Goal: Information Seeking & Learning: Check status

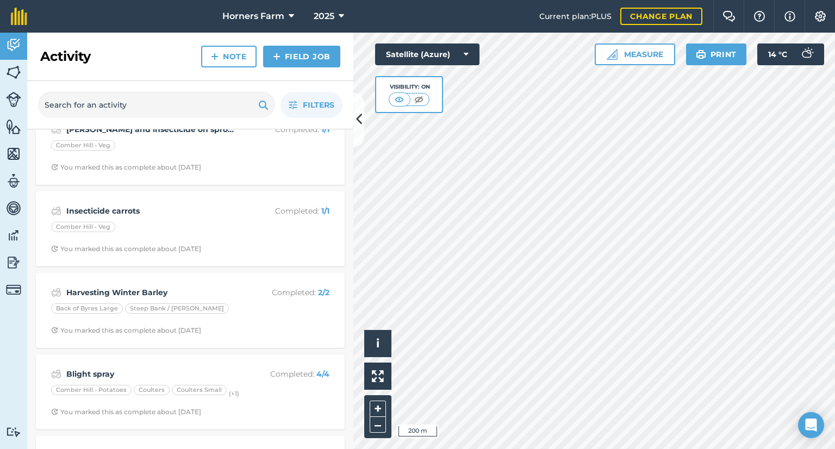
scroll to position [974, 0]
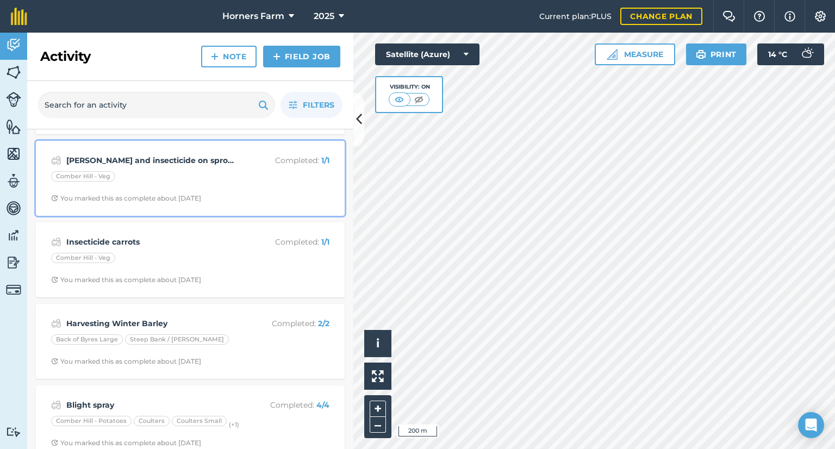
click at [226, 167] on div "[PERSON_NAME] and insecticide on sproutsplover Completed : 1 / 1 Comber Hill - …" at bounding box center [190, 178] width 296 height 62
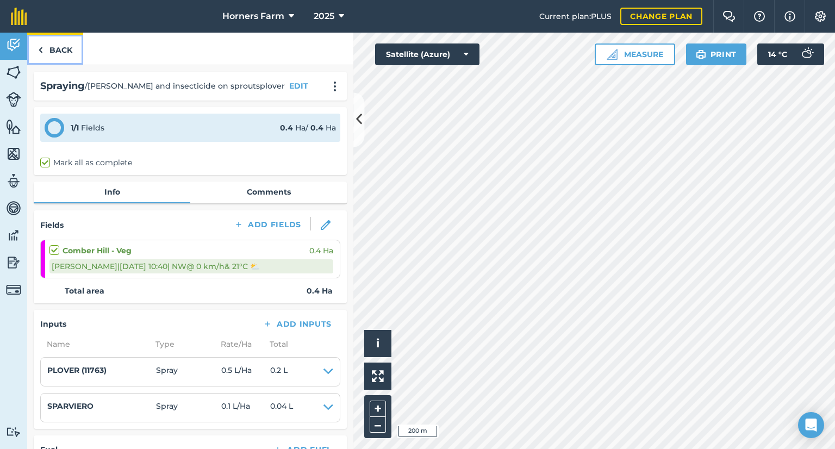
click at [59, 53] on link "Back" at bounding box center [55, 49] width 56 height 32
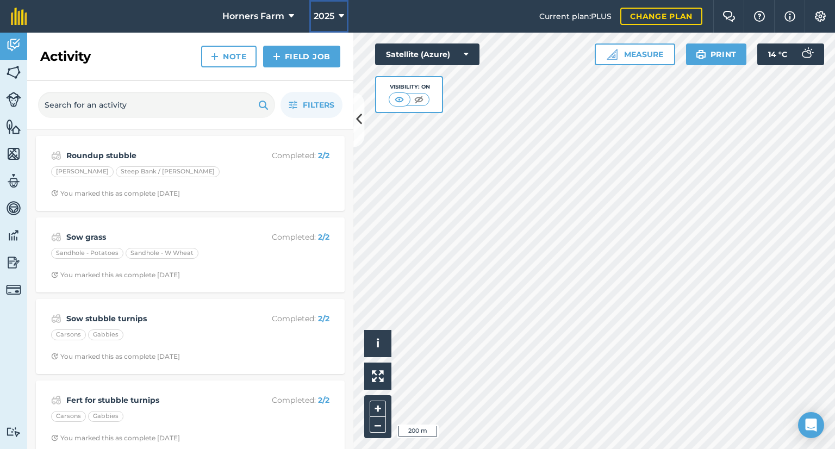
click at [328, 20] on span "2025" at bounding box center [324, 16] width 21 height 13
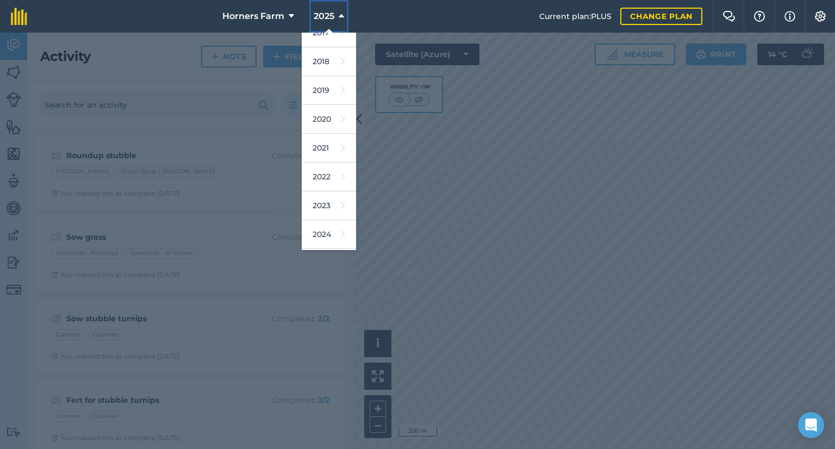
scroll to position [22, 0]
click at [331, 223] on link "2024" at bounding box center [329, 227] width 54 height 29
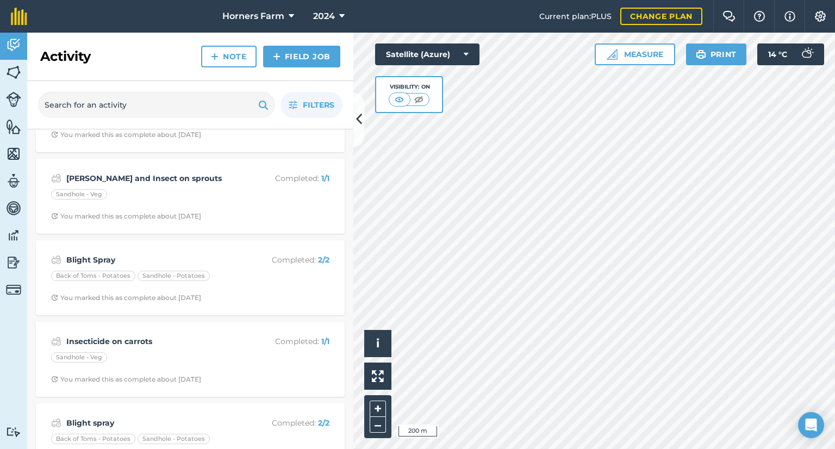
scroll to position [864, 0]
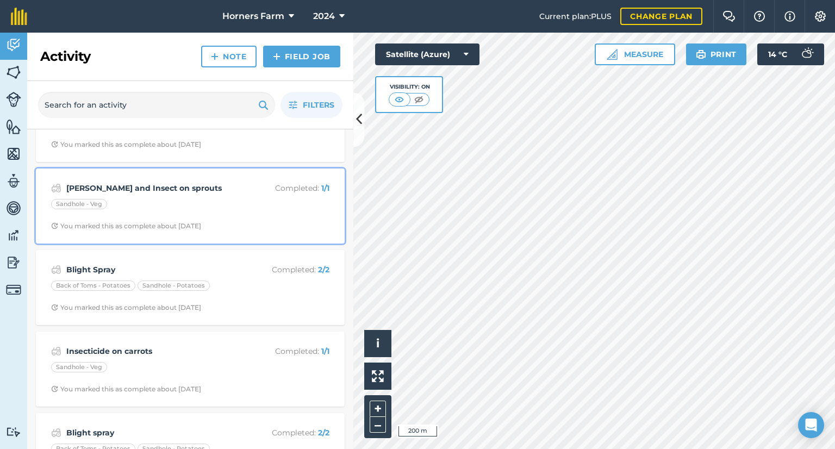
click at [191, 202] on div "Sandhole - Veg" at bounding box center [190, 206] width 278 height 14
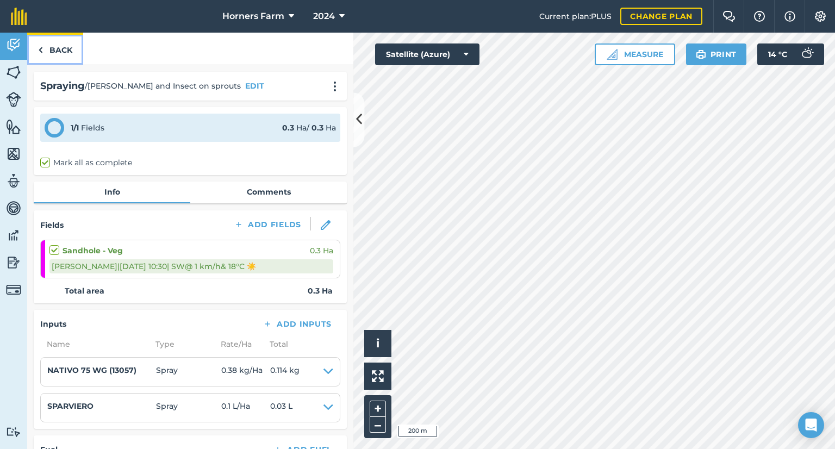
click at [73, 51] on link "Back" at bounding box center [55, 49] width 56 height 32
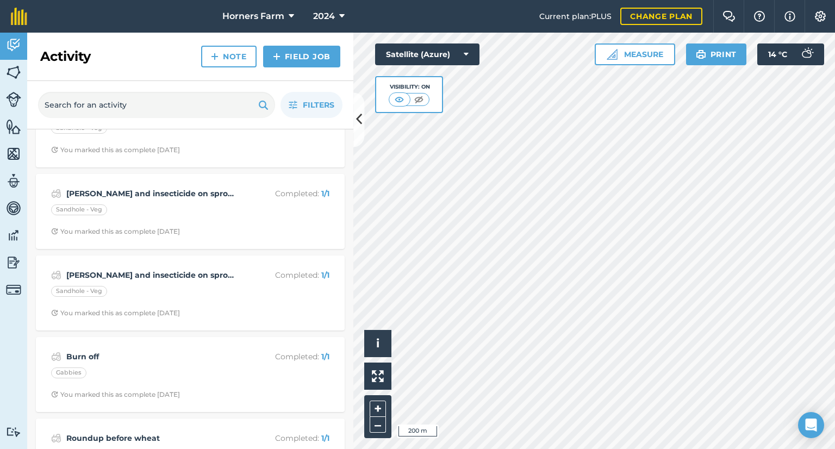
scroll to position [185, 0]
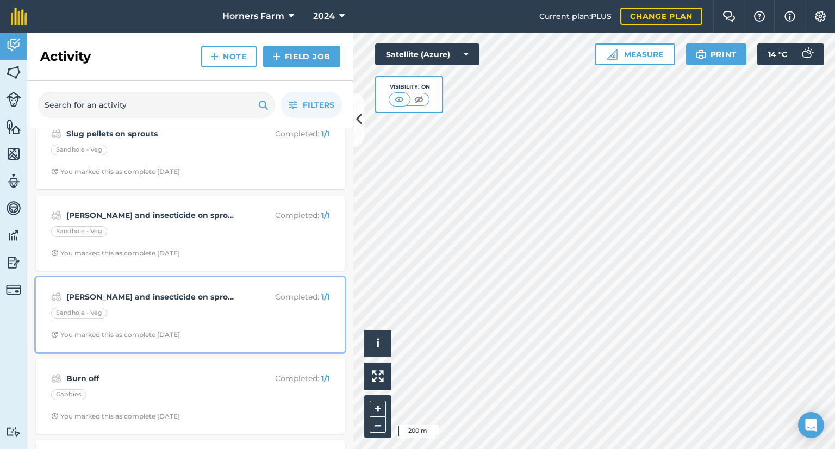
click at [122, 297] on strong "[PERSON_NAME] and insecticide on sprouts" at bounding box center [152, 297] width 172 height 12
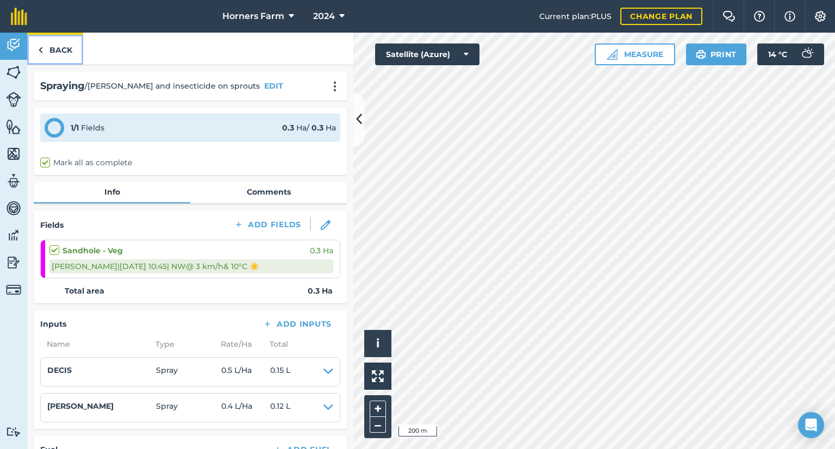
click at [80, 42] on link "Back" at bounding box center [55, 49] width 56 height 32
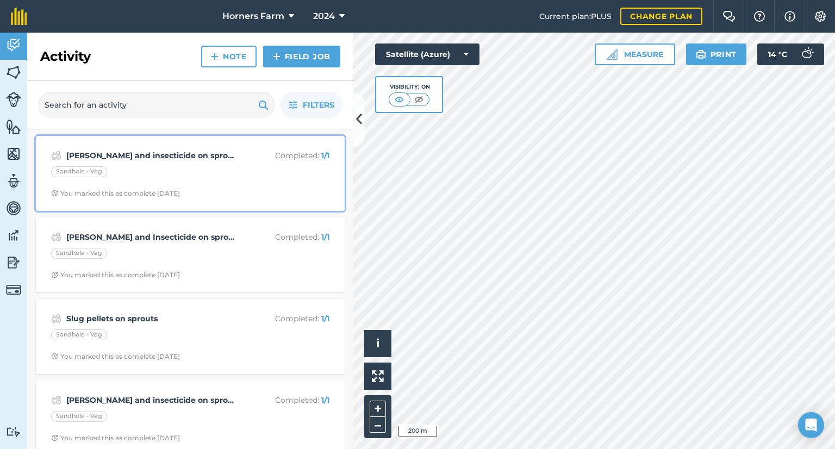
click at [168, 178] on div "Sandhole - Veg" at bounding box center [190, 173] width 278 height 14
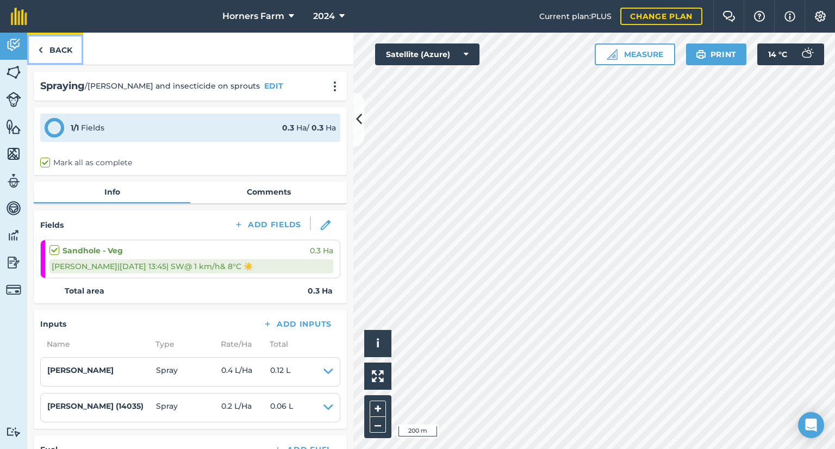
click at [49, 48] on link "Back" at bounding box center [55, 49] width 56 height 32
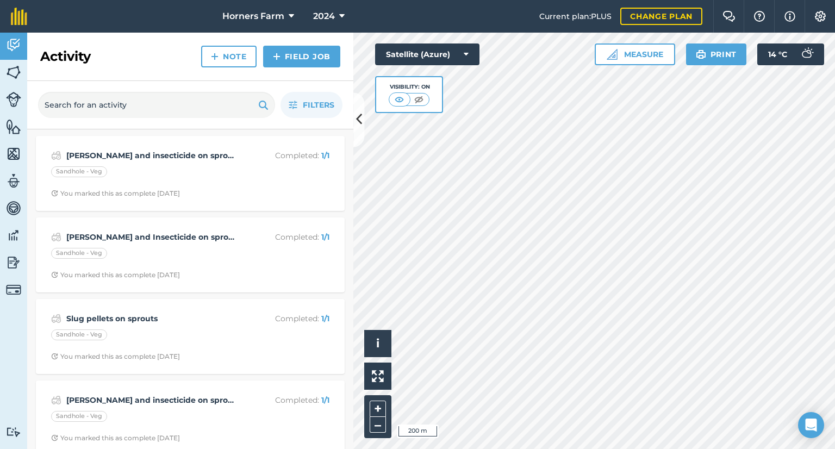
click at [183, 140] on div "[PERSON_NAME] and insecticide on sprouts Completed : 1 / 1 Sandhole - Veg You m…" at bounding box center [190, 173] width 309 height 75
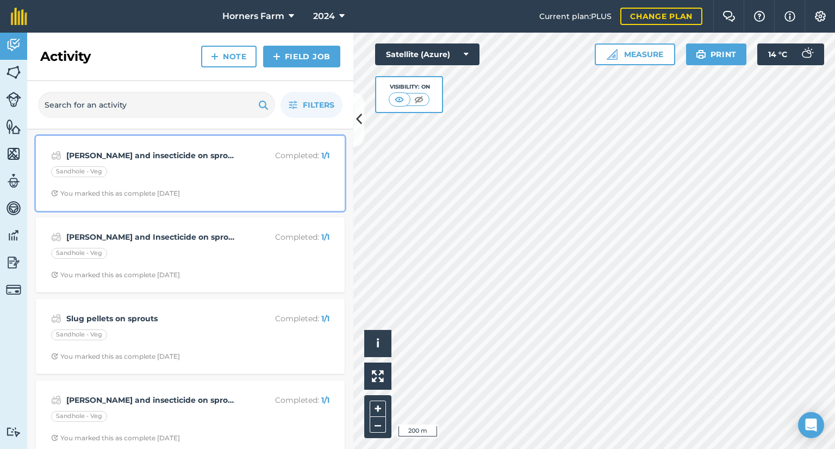
click at [182, 155] on strong "[PERSON_NAME] and insecticide on sprouts" at bounding box center [152, 155] width 172 height 12
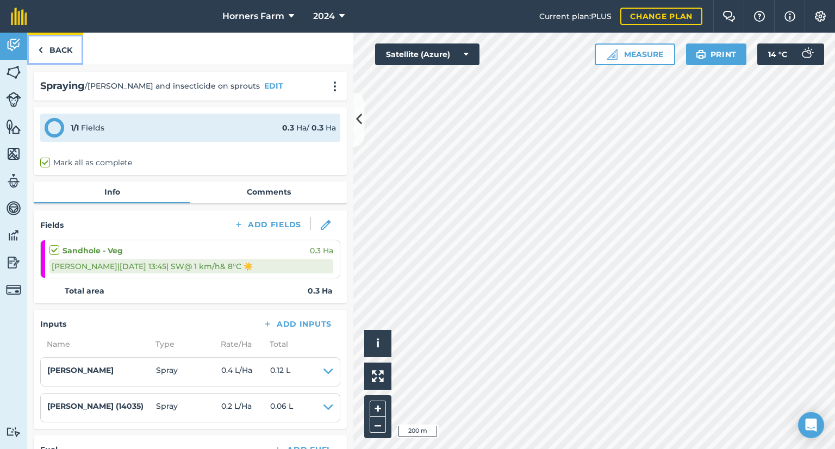
click at [54, 52] on link "Back" at bounding box center [55, 49] width 56 height 32
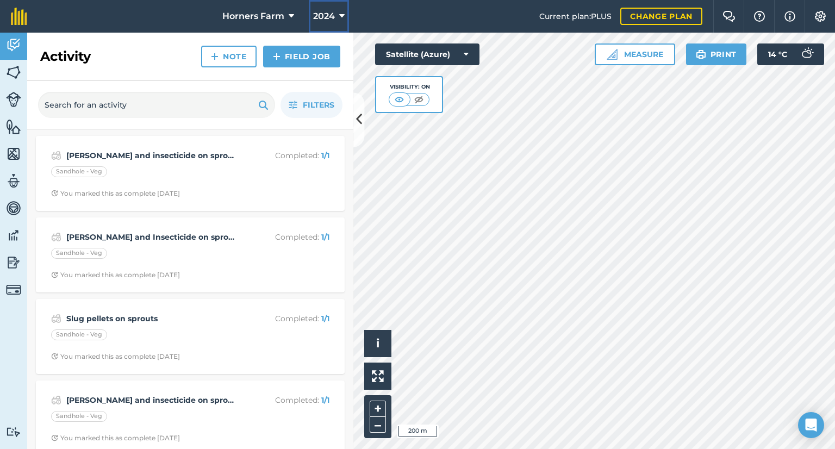
click at [331, 18] on span "2024" at bounding box center [324, 16] width 22 height 13
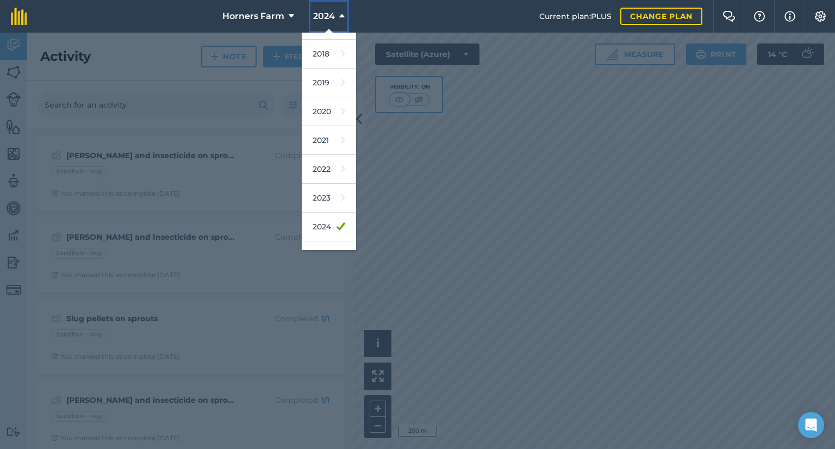
scroll to position [43, 0]
click at [260, 214] on div at bounding box center [417, 241] width 835 height 416
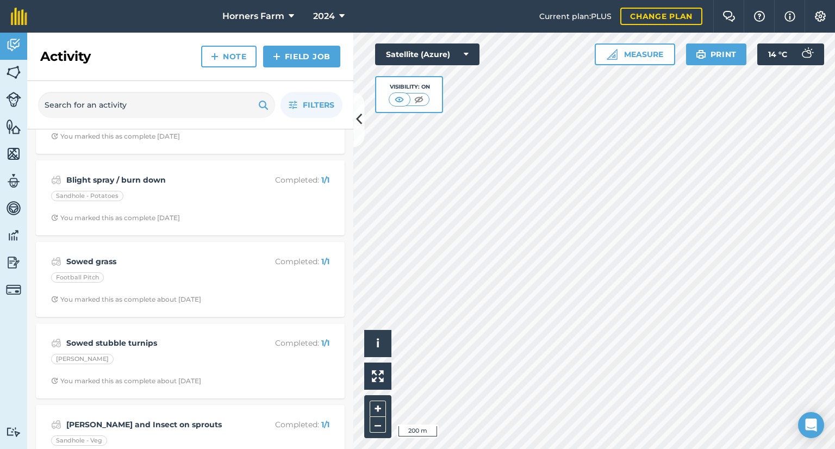
scroll to position [648, 0]
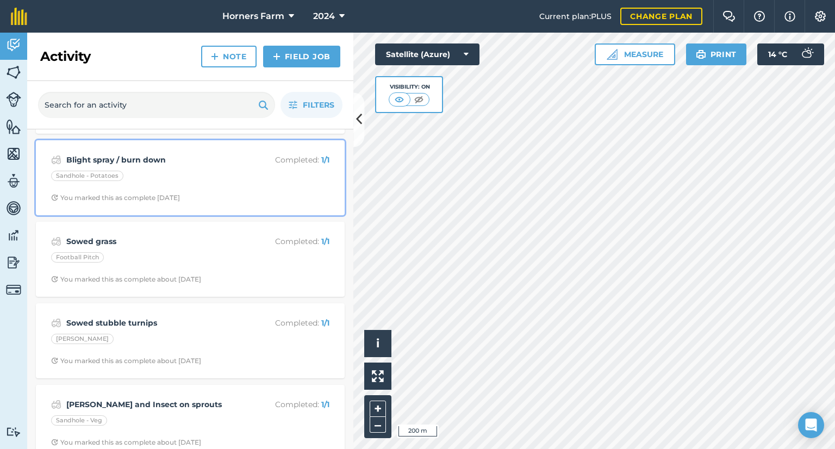
click at [180, 179] on div "Sandhole - Potatoes" at bounding box center [190, 178] width 278 height 14
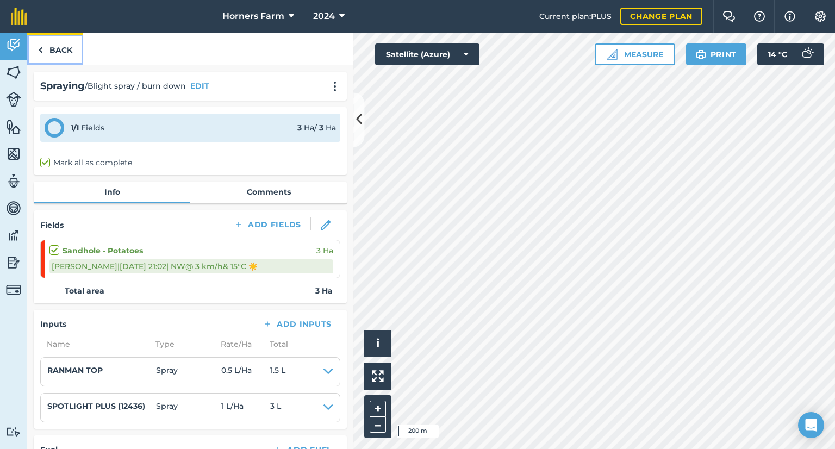
click at [63, 50] on link "Back" at bounding box center [55, 49] width 56 height 32
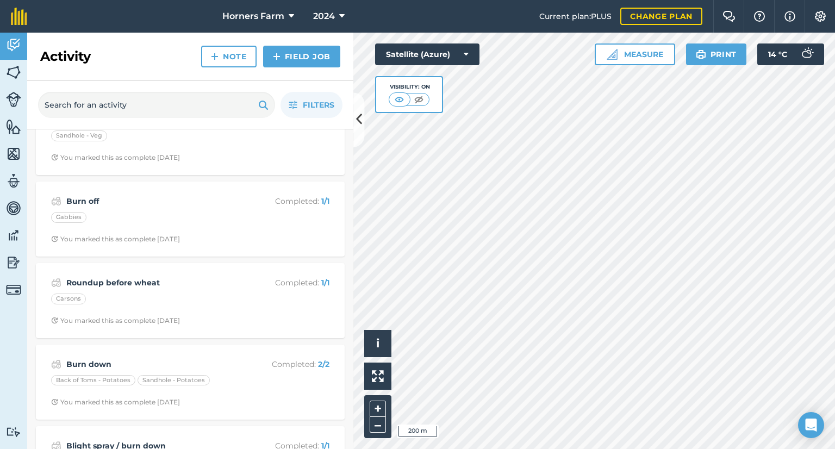
scroll to position [391, 0]
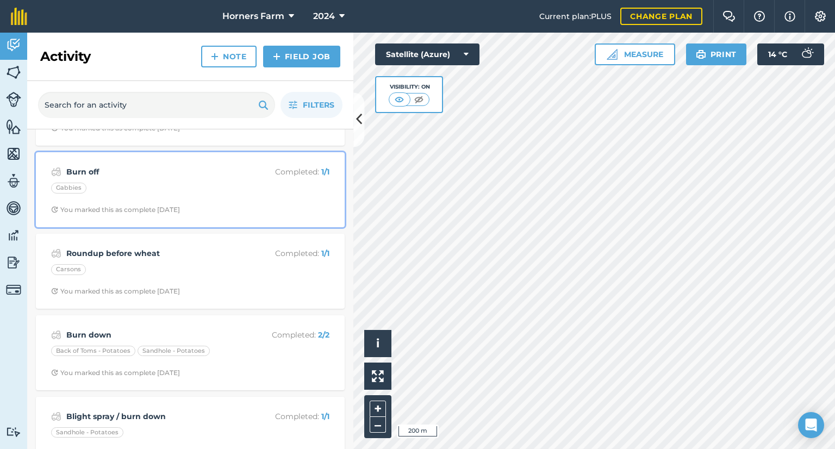
click at [195, 177] on div "Burn off Completed : 1 / 1 Gabbies You marked this as complete [DATE]" at bounding box center [190, 190] width 296 height 62
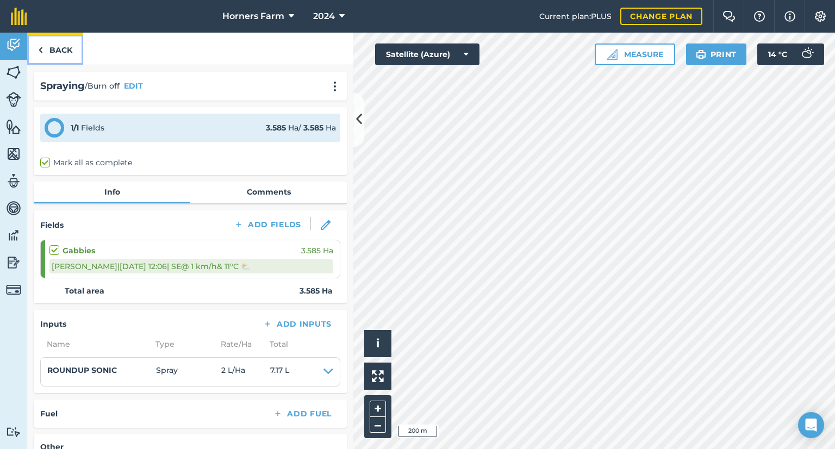
click at [52, 55] on link "Back" at bounding box center [55, 49] width 56 height 32
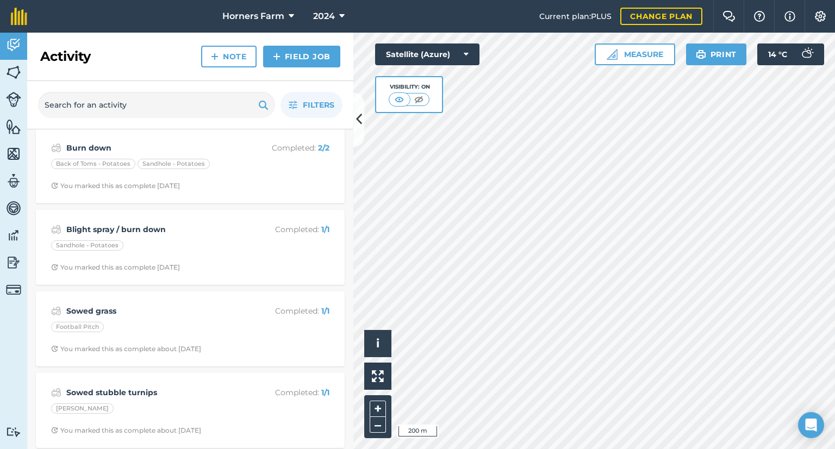
scroll to position [589, 0]
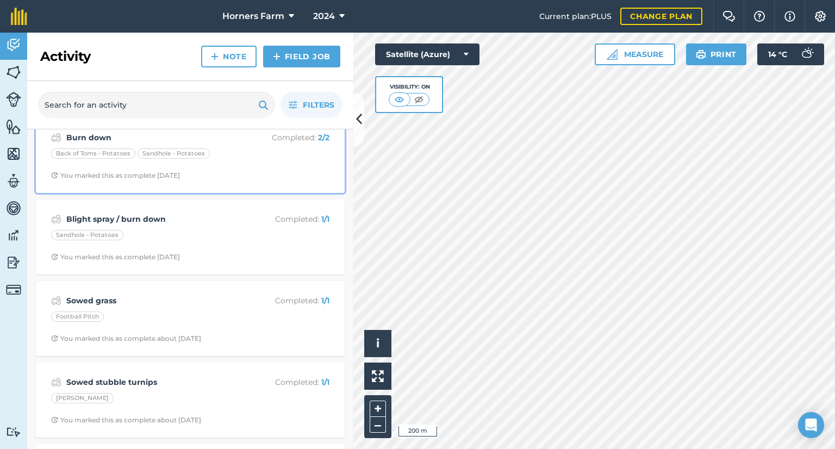
click at [249, 153] on div "Back of Toms - Potatoes Sandhole - Potatoes" at bounding box center [190, 155] width 278 height 14
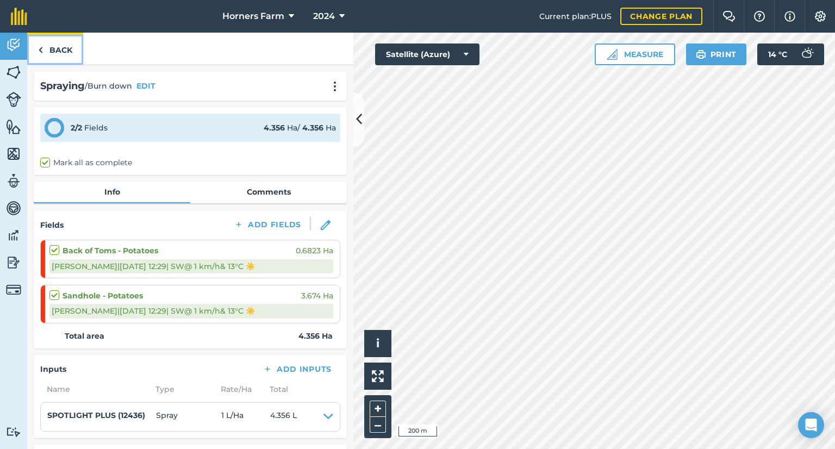
click at [59, 59] on link "Back" at bounding box center [55, 49] width 56 height 32
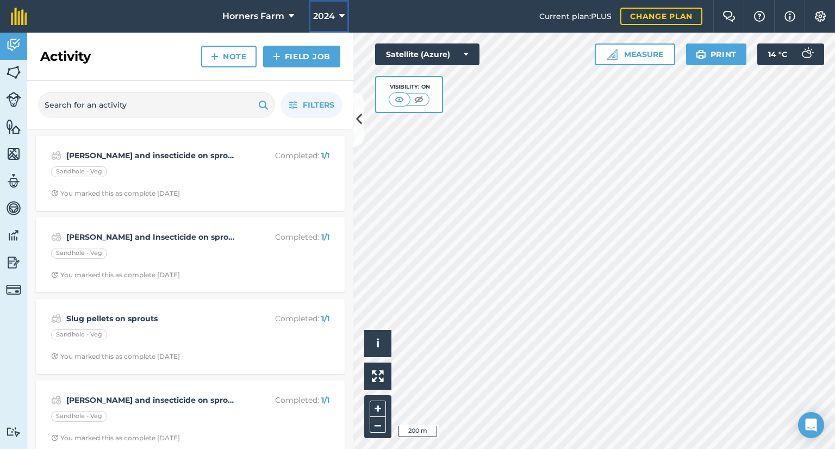
click at [331, 16] on span "2024" at bounding box center [324, 16] width 22 height 13
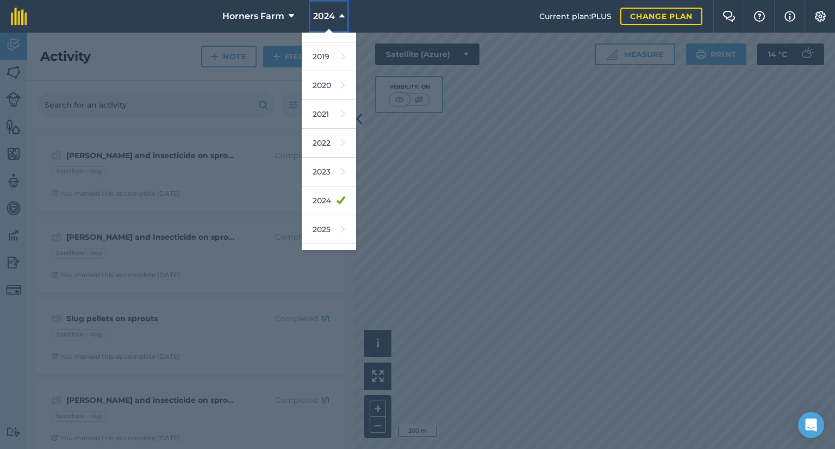
scroll to position [65, 0]
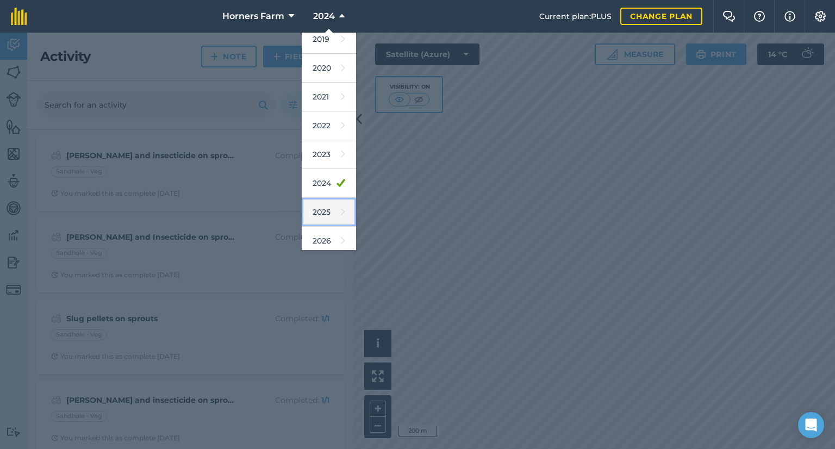
click at [331, 205] on link "2025" at bounding box center [329, 212] width 54 height 29
